Goal: Information Seeking & Learning: Learn about a topic

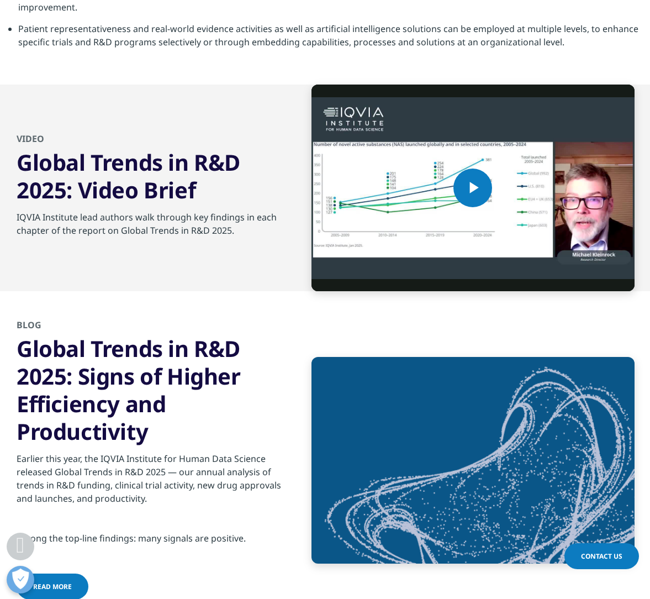
scroll to position [4503, 0]
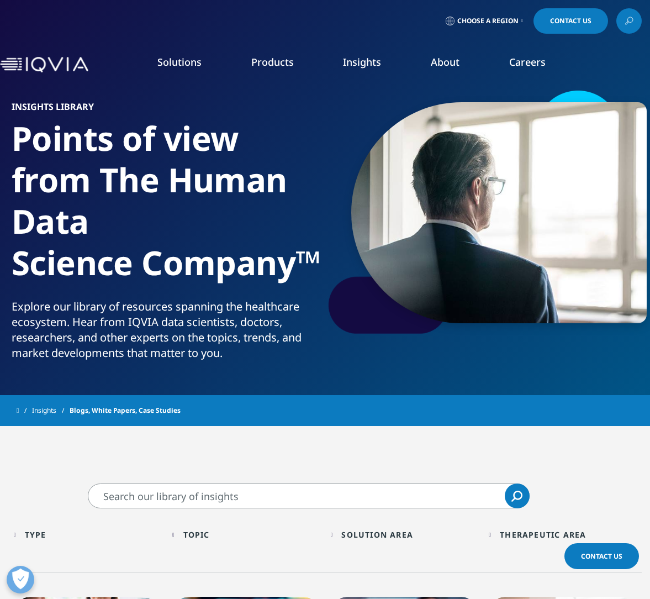
scroll to position [324, 0]
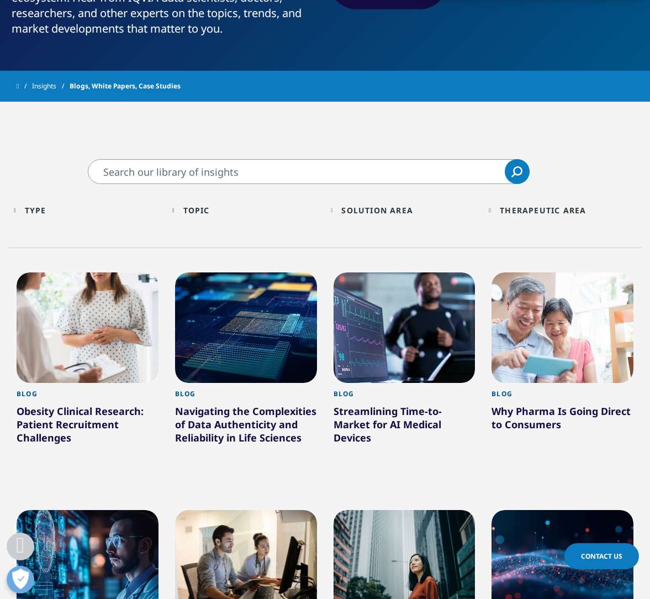
click at [389, 213] on div "Solution Area" at bounding box center [377, 210] width 72 height 10
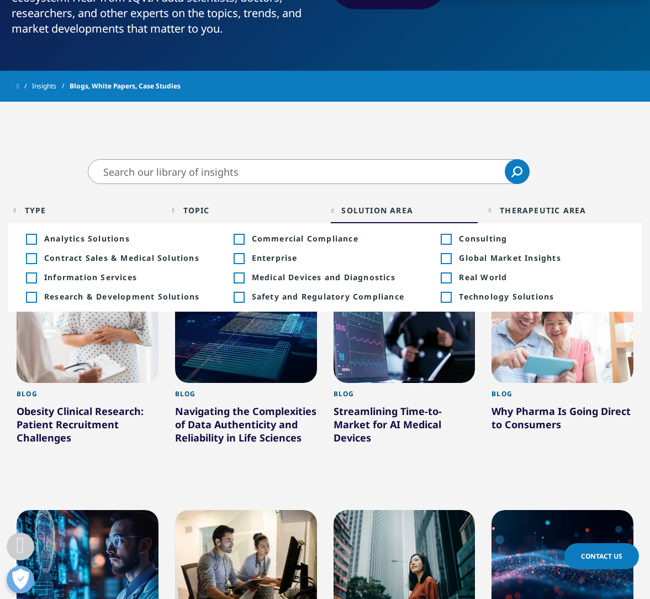
click at [444, 241] on div "Toggle" at bounding box center [446, 239] width 10 height 10
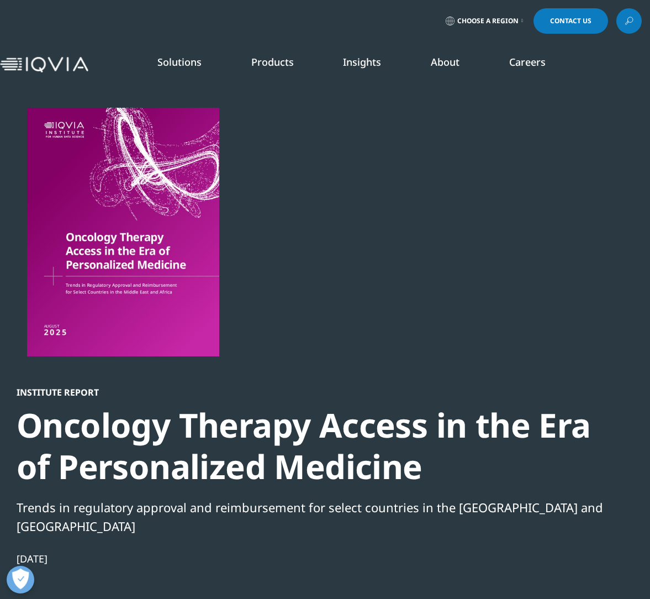
click at [199, 166] on link "Our Impact" at bounding box center [254, 169] width 159 height 12
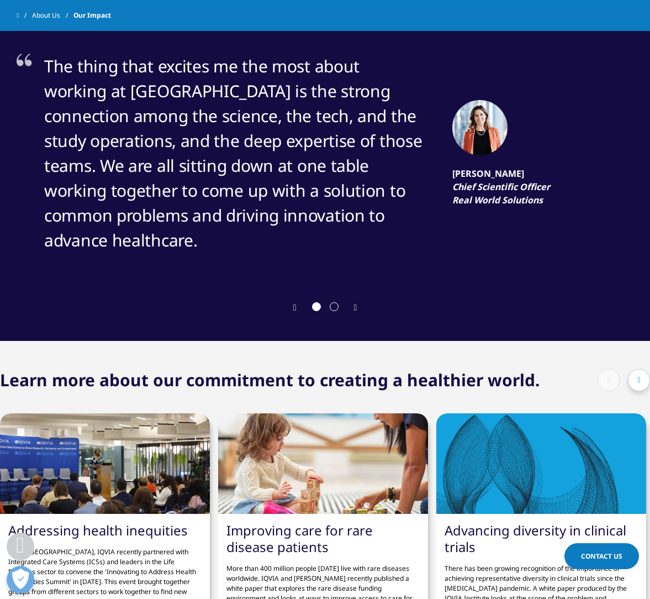
scroll to position [1797, 0]
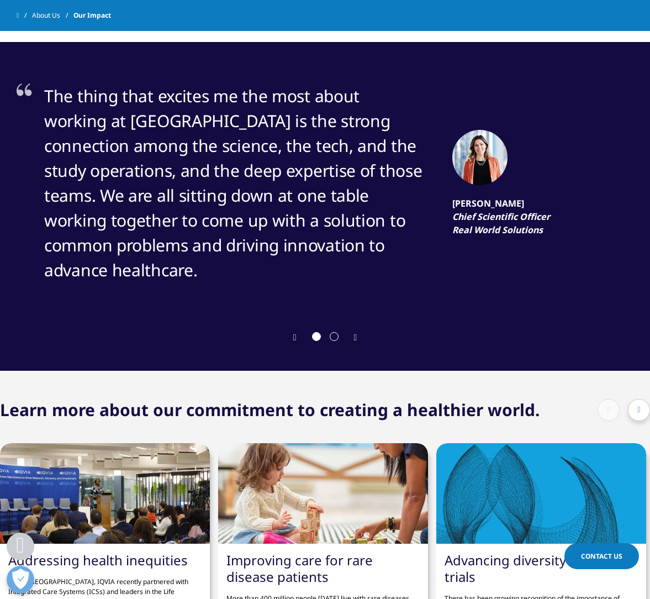
click at [357, 333] on icon "Next slide" at bounding box center [355, 337] width 3 height 9
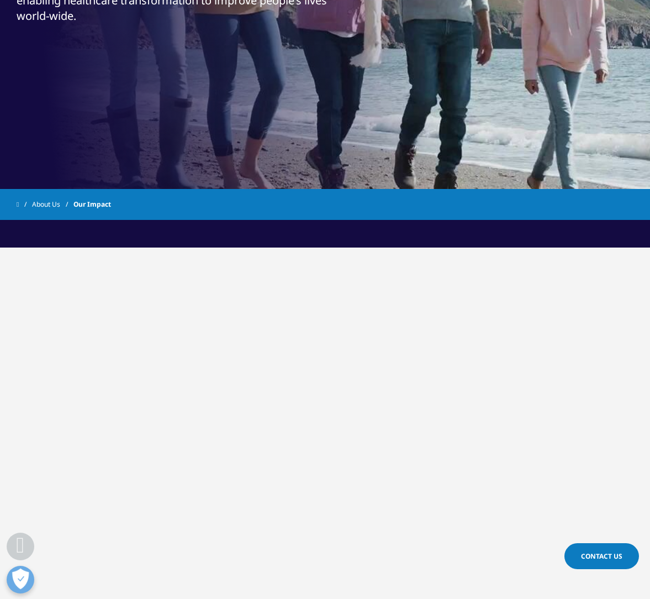
scroll to position [0, 0]
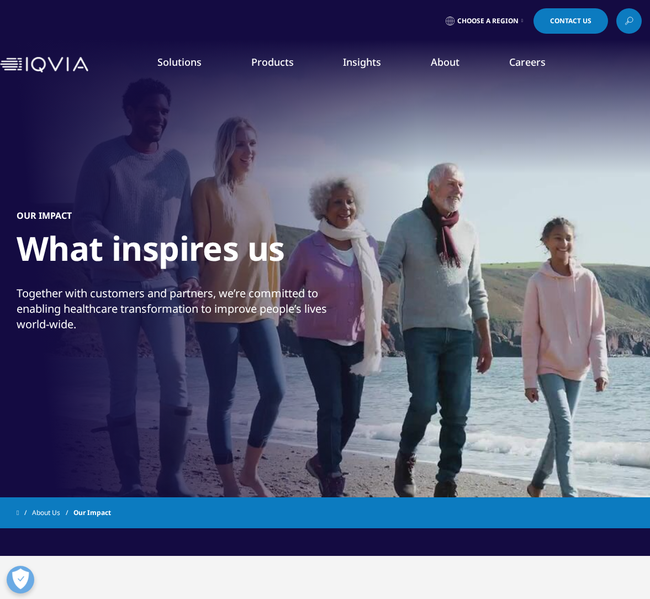
click at [345, 150] on link "News" at bounding box center [413, 148] width 159 height 12
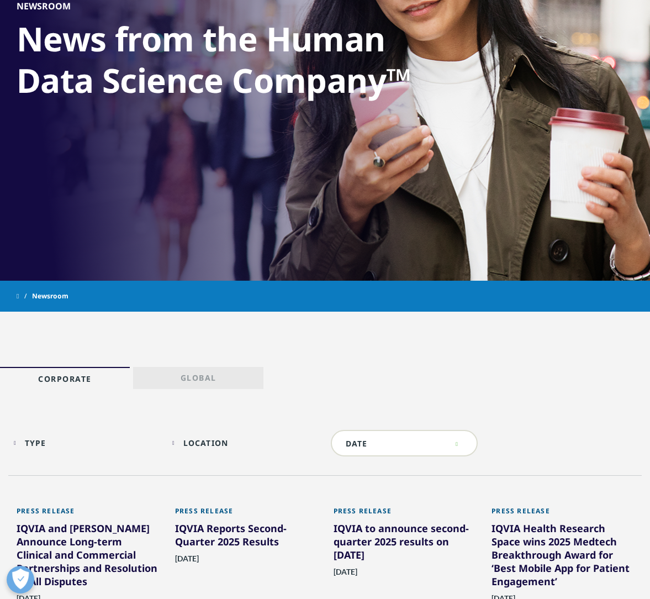
scroll to position [357, 0]
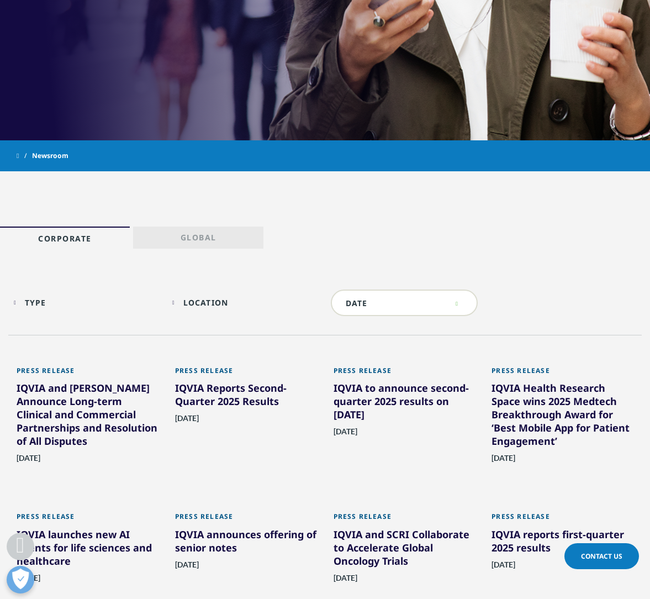
click at [35, 305] on div "Type" at bounding box center [36, 302] width 22 height 10
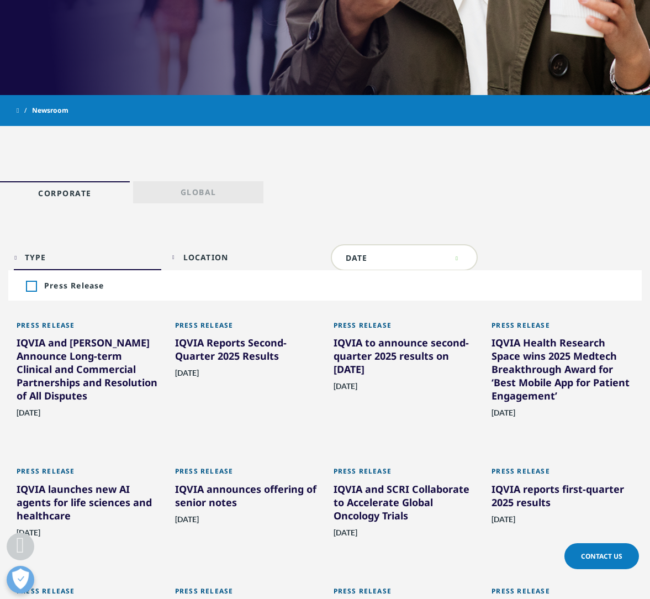
scroll to position [482, 0]
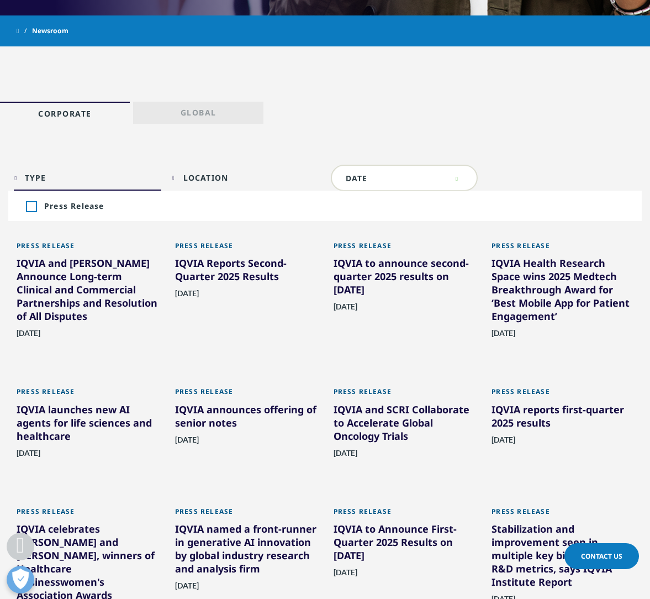
click at [529, 421] on div "IQVIA reports first-quarter 2025 results" at bounding box center [563, 418] width 142 height 31
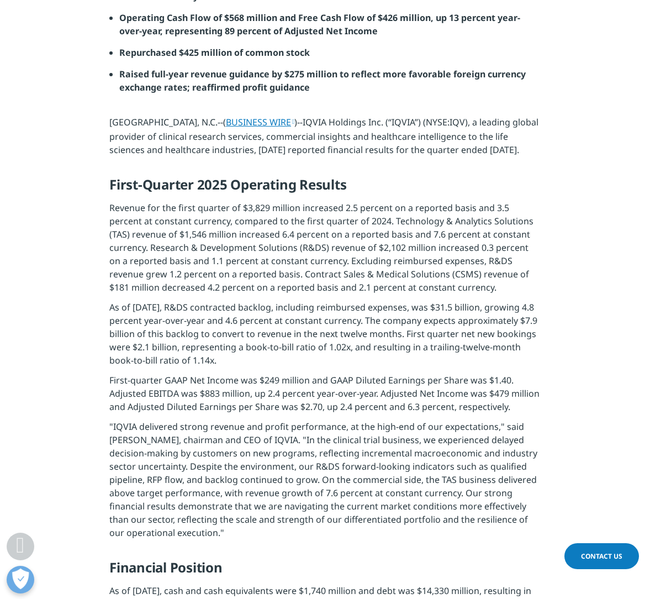
scroll to position [852, 0]
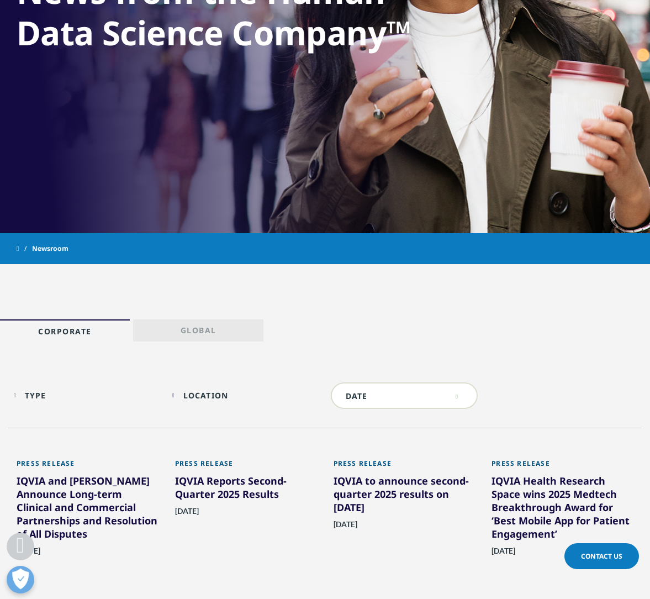
scroll to position [654, 0]
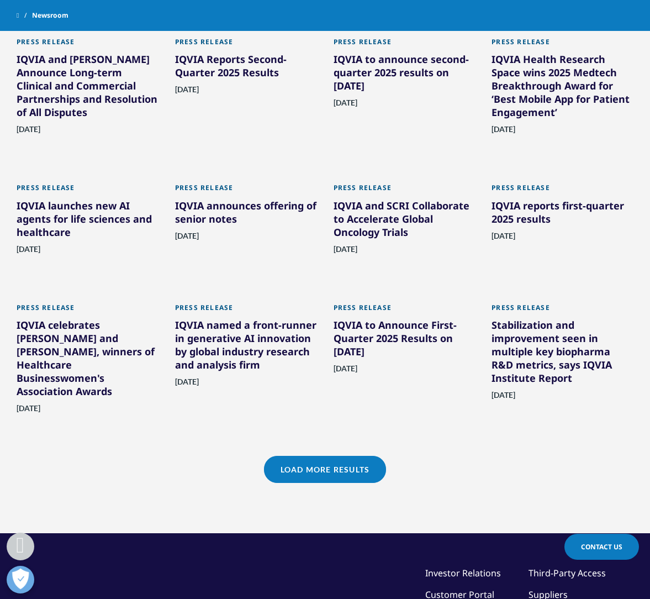
click at [344, 460] on link "Load More Results" at bounding box center [325, 469] width 122 height 27
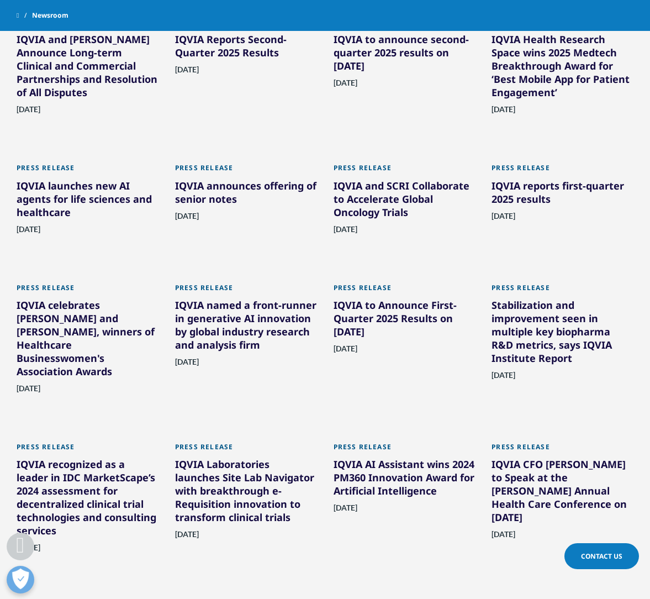
scroll to position [935, 0]
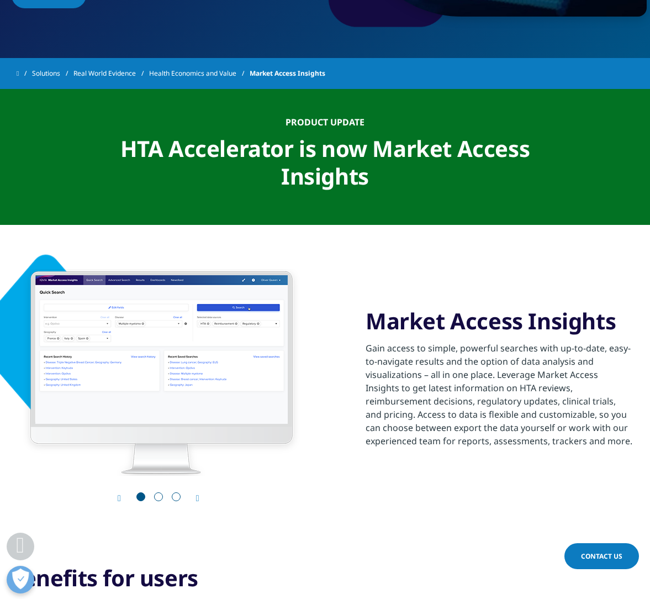
scroll to position [430, 0]
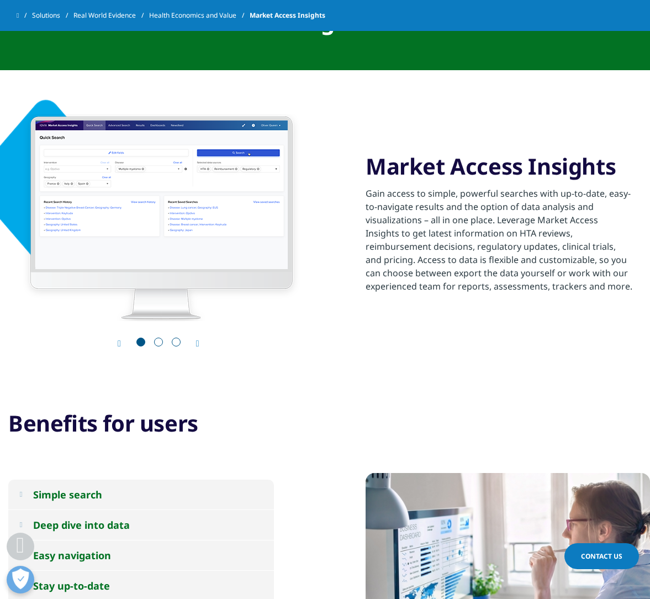
click at [189, 339] on div "Next" at bounding box center [192, 343] width 14 height 10
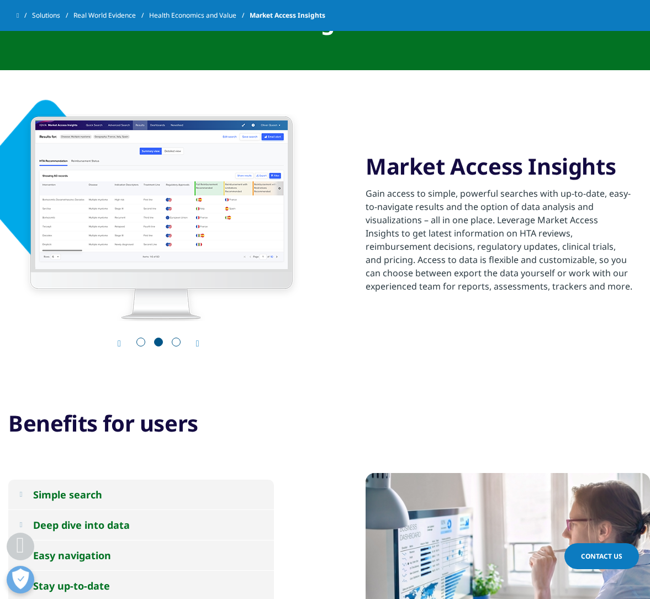
click at [188, 339] on div "Next" at bounding box center [192, 343] width 14 height 10
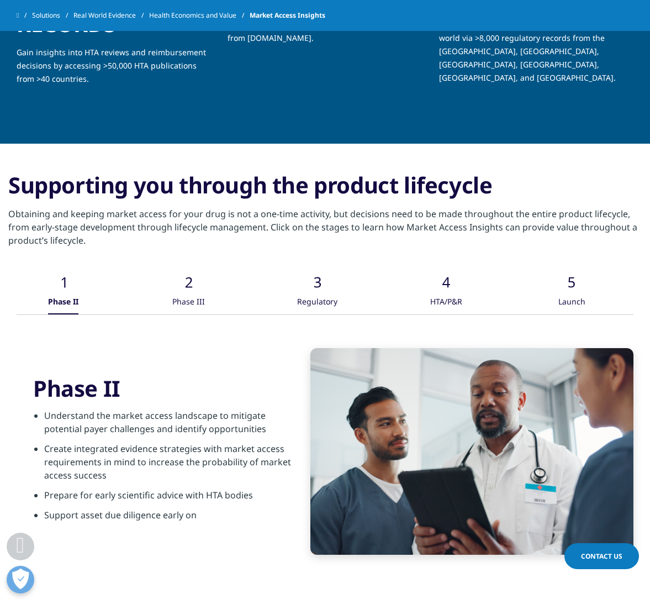
scroll to position [1629, 0]
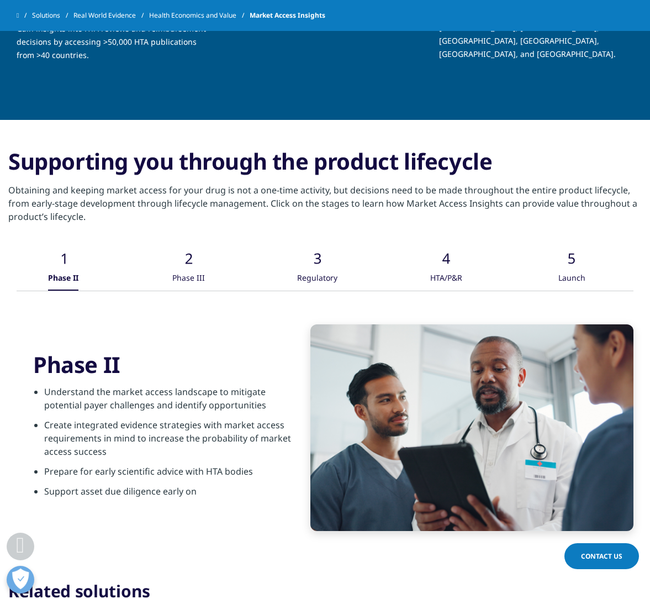
click at [196, 279] on div "Phase III" at bounding box center [188, 279] width 33 height 24
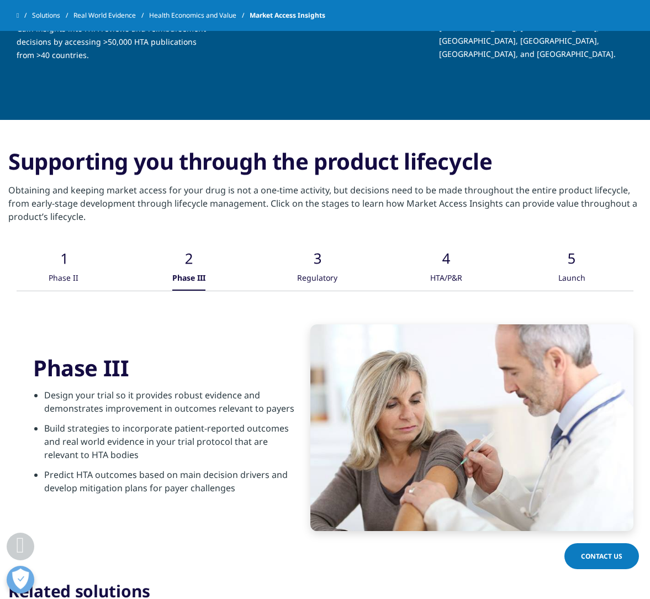
click at [315, 269] on div "Regulatory" at bounding box center [317, 279] width 40 height 24
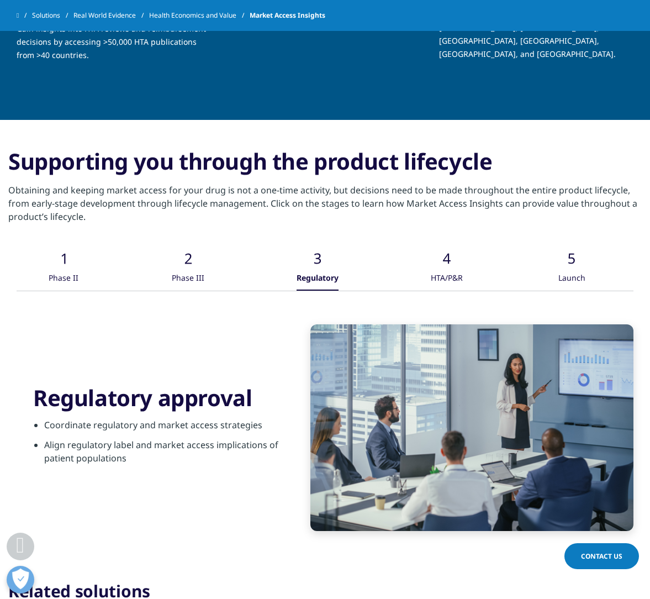
click at [439, 270] on div "HTA/P&R" at bounding box center [447, 279] width 32 height 24
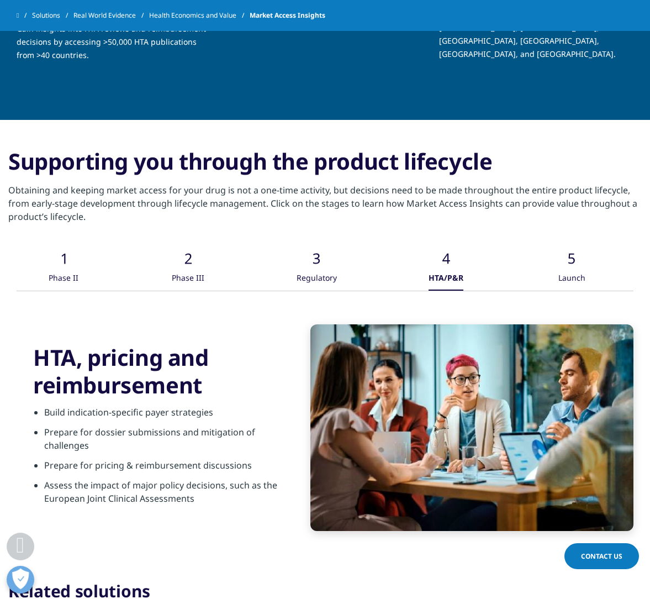
click at [579, 267] on div "Launch" at bounding box center [571, 279] width 27 height 24
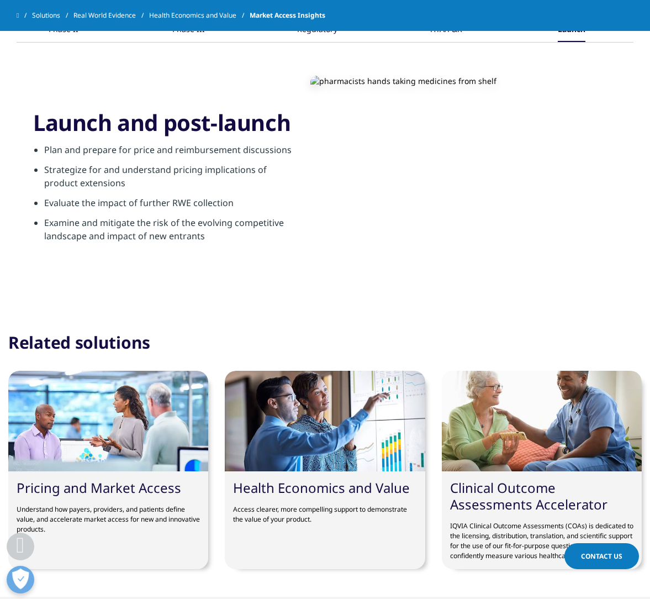
scroll to position [2006, 0]
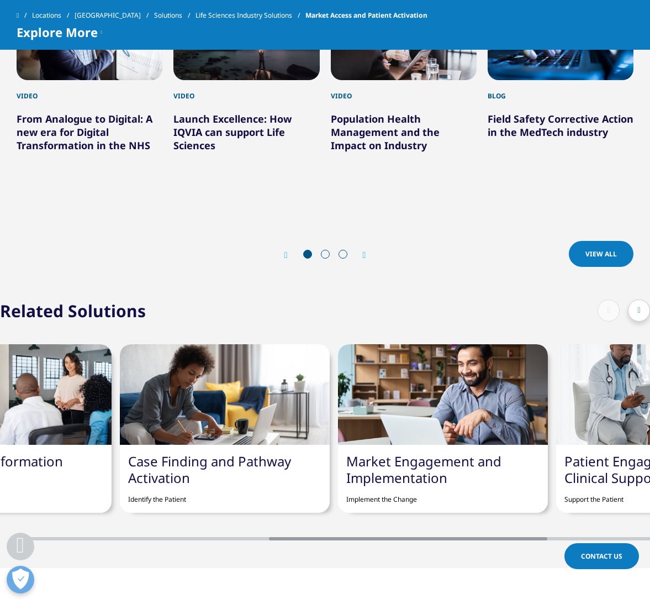
scroll to position [0, 603]
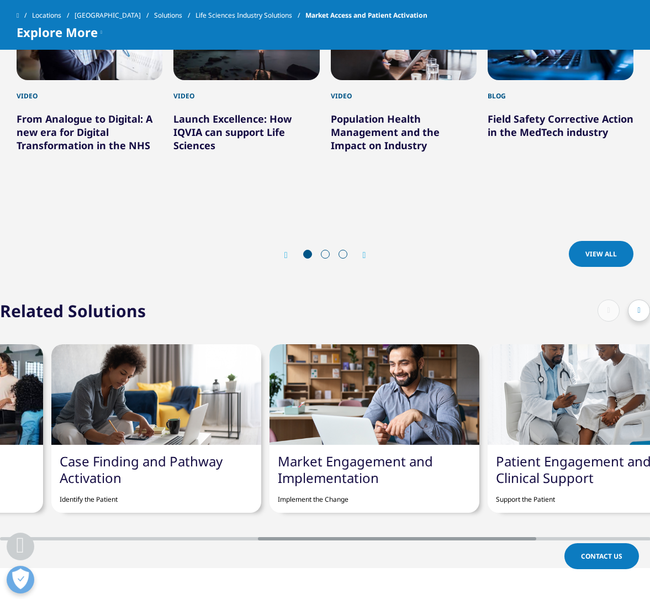
drag, startPoint x: 258, startPoint y: 497, endPoint x: 516, endPoint y: 489, distance: 258.6
click at [516, 489] on div "Value & Access Strategy Understand the Environment Analytics Quantify the Oppor…" at bounding box center [325, 431] width 650 height 218
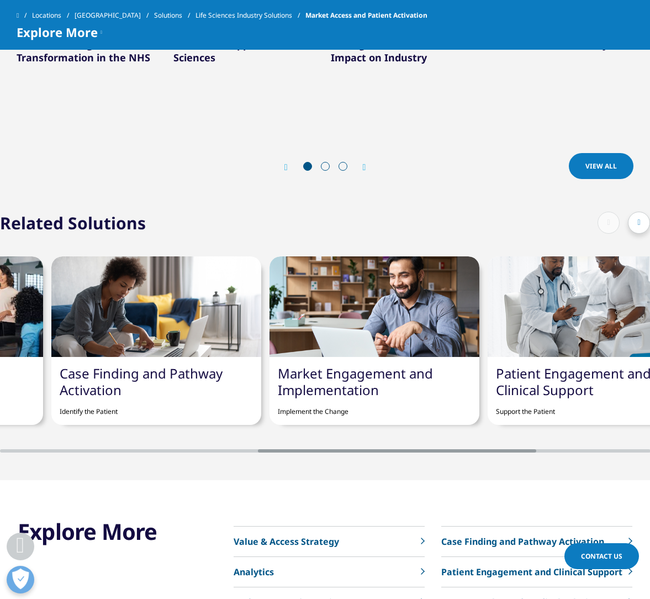
scroll to position [2251, 0]
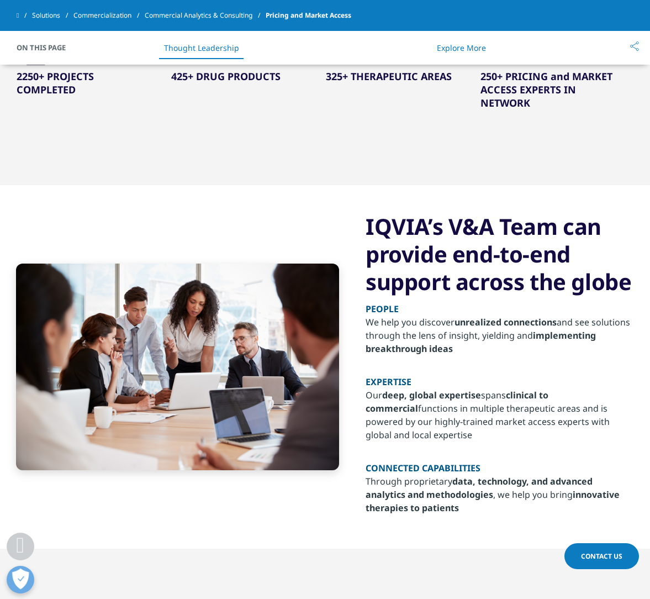
scroll to position [916, 0]
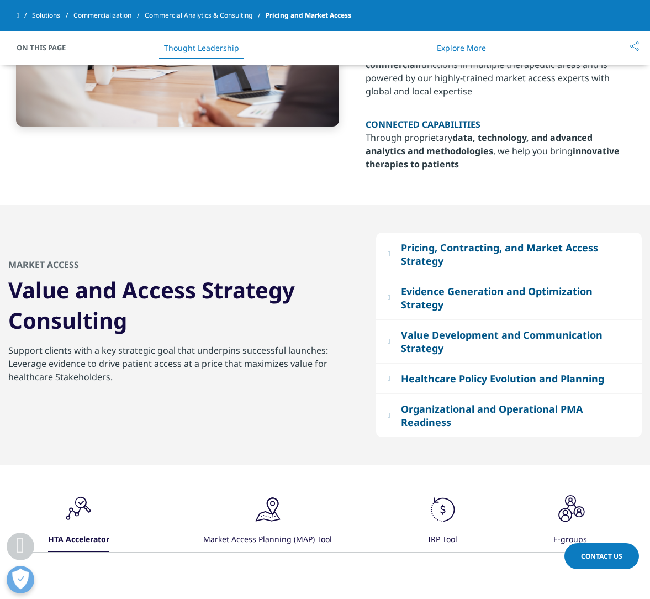
click at [397, 261] on button "Pricing, Contracting, and Market Access Strategy" at bounding box center [509, 254] width 266 height 43
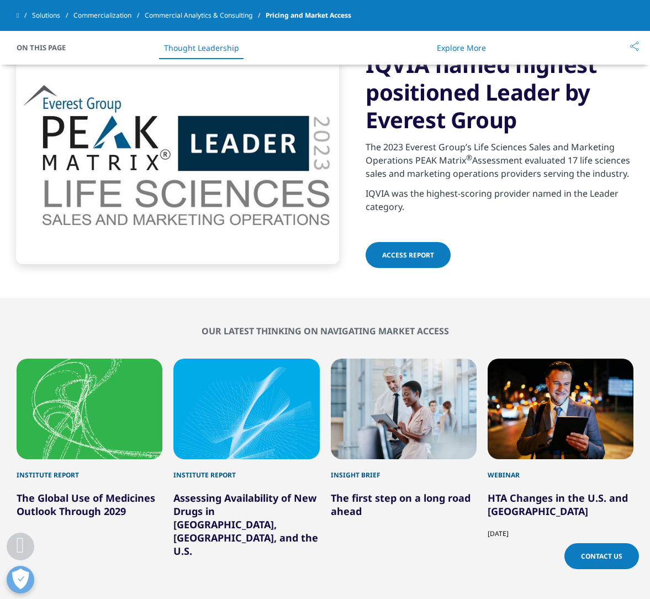
scroll to position [2504, 0]
